Goal: Navigation & Orientation: Go to known website

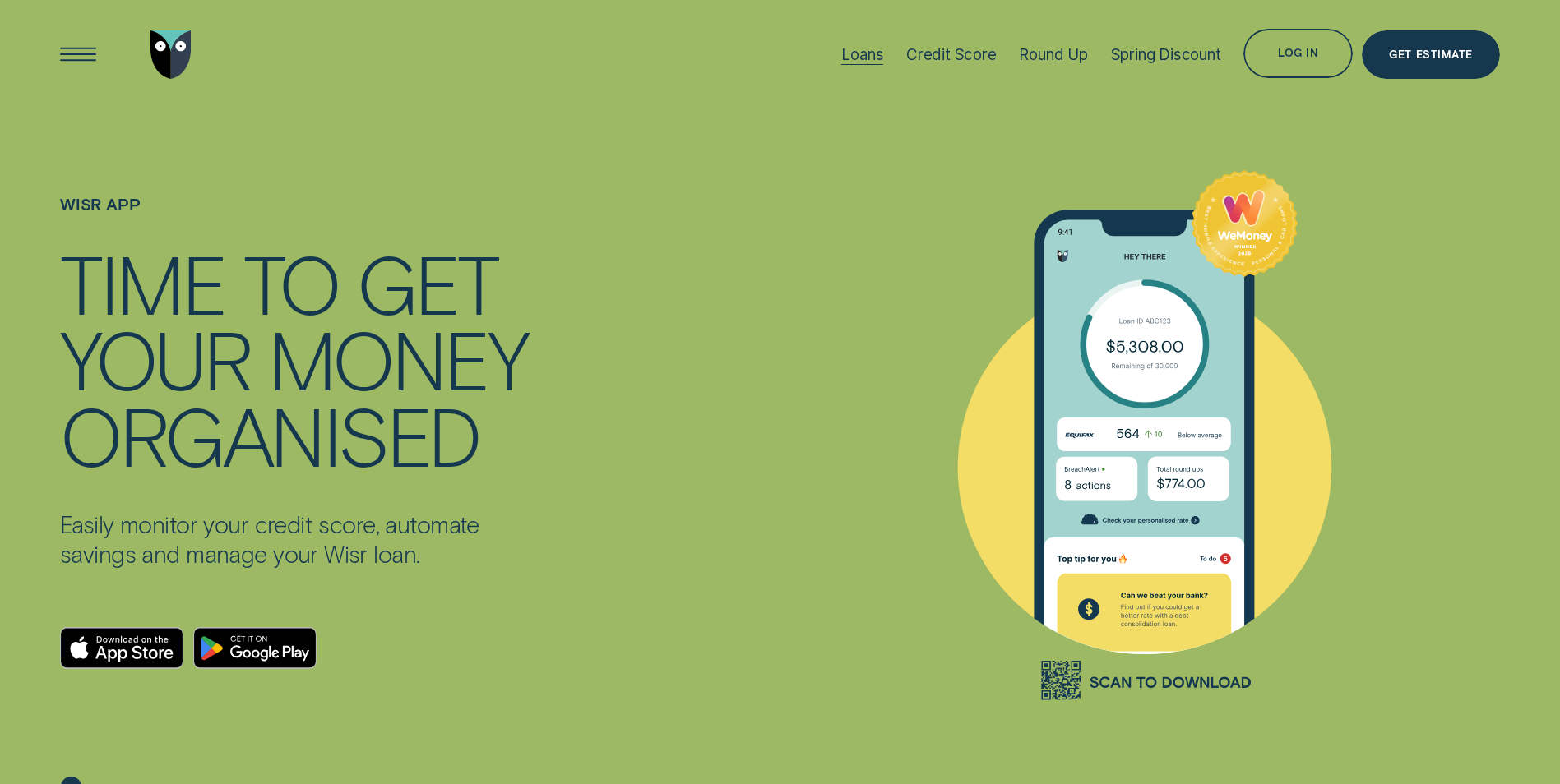
click at [859, 52] on div "Loans" at bounding box center [862, 55] width 42 height 19
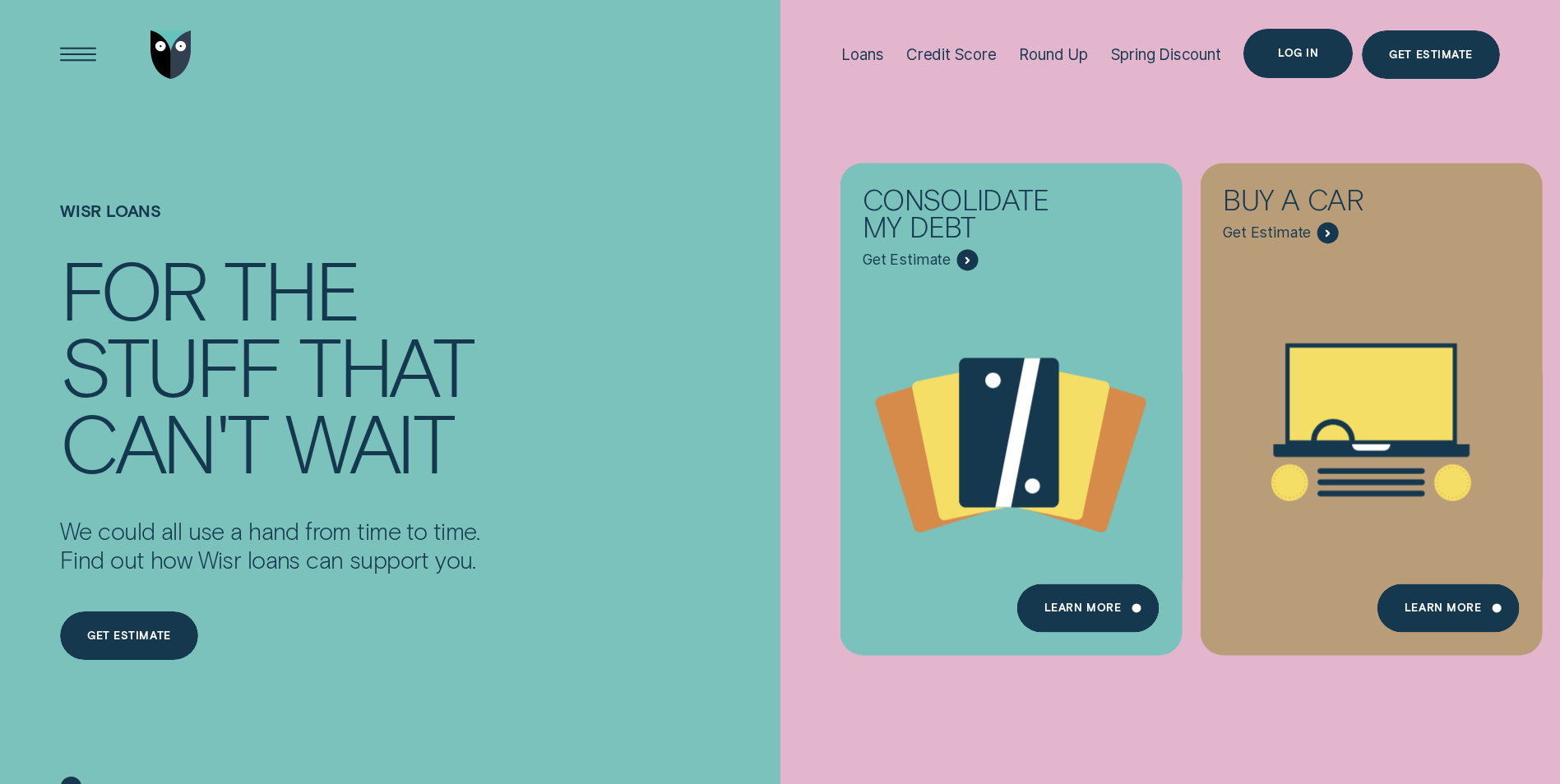
click at [1307, 51] on div "Log in" at bounding box center [1298, 53] width 41 height 10
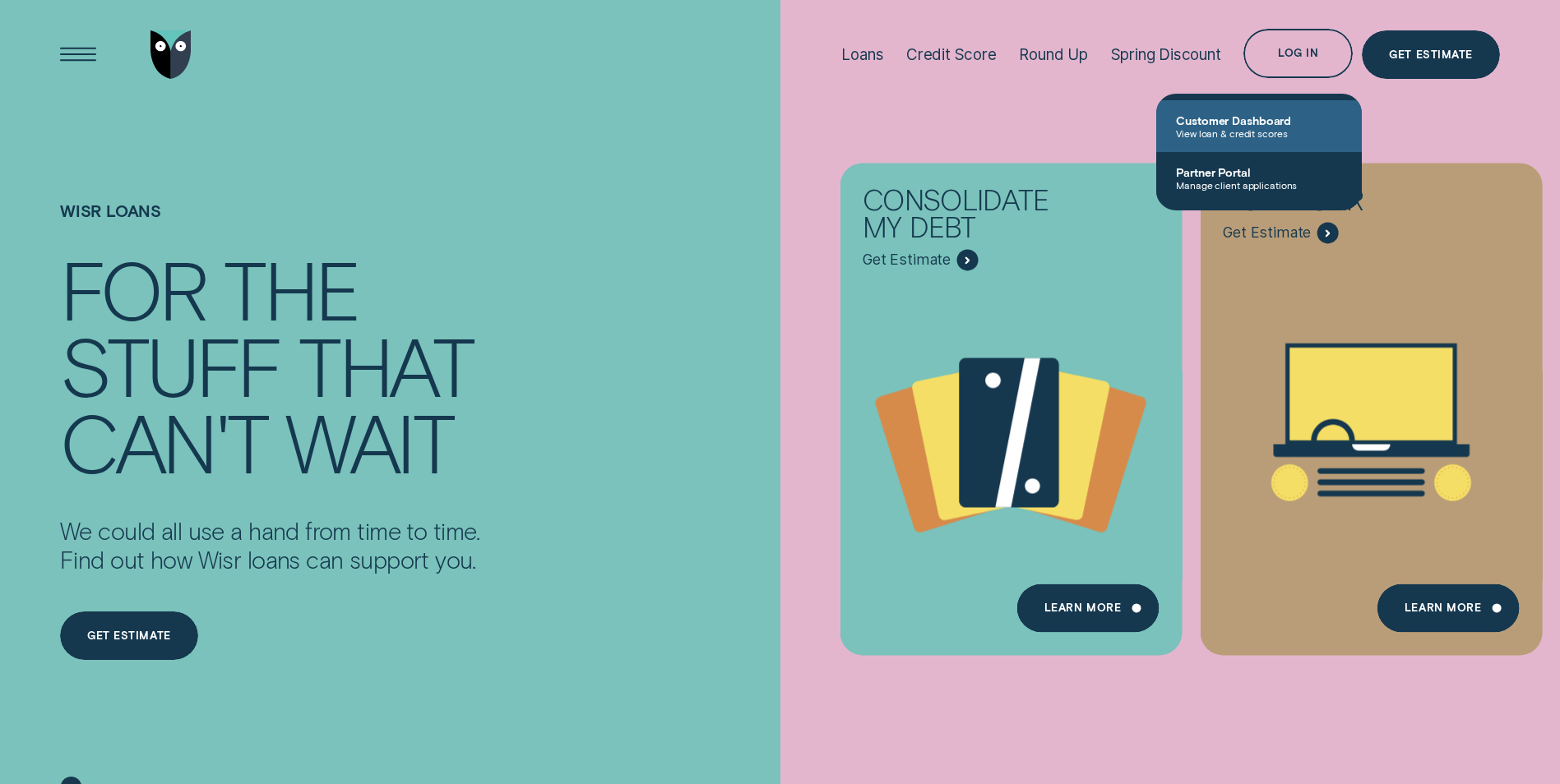
click at [1231, 124] on span "Customer Dashboard" at bounding box center [1258, 120] width 166 height 14
